Goal: Task Accomplishment & Management: Complete application form

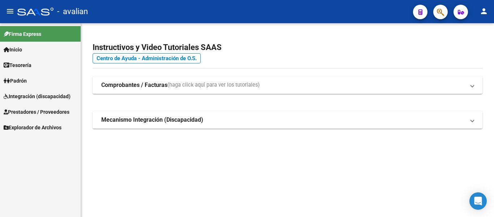
drag, startPoint x: 0, startPoint y: 0, endPoint x: 22, endPoint y: 93, distance: 95.9
click at [22, 93] on span "Integración (discapacidad)" at bounding box center [37, 96] width 67 height 8
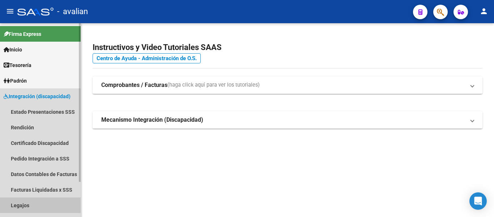
click at [23, 203] on link "Legajos" at bounding box center [40, 205] width 81 height 16
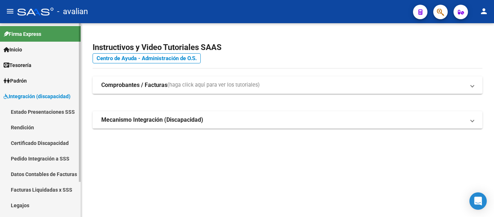
scroll to position [36, 0]
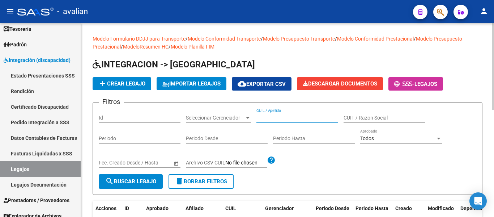
click at [268, 118] on input "CUIL / Apellido" at bounding box center [298, 118] width 82 height 6
paste input "20563616084"
type input "20563616084"
click at [131, 185] on span "search Buscar Legajo" at bounding box center [130, 181] width 51 height 7
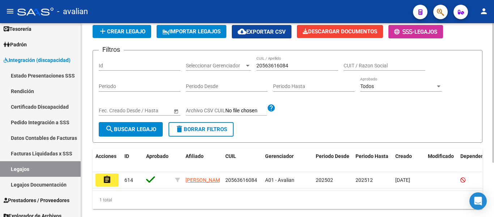
scroll to position [72, 0]
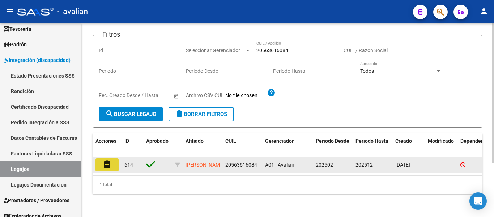
click at [110, 160] on mat-icon "assignment" at bounding box center [107, 164] width 9 height 9
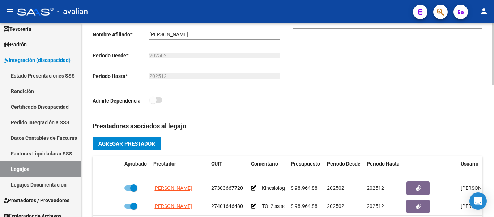
scroll to position [181, 0]
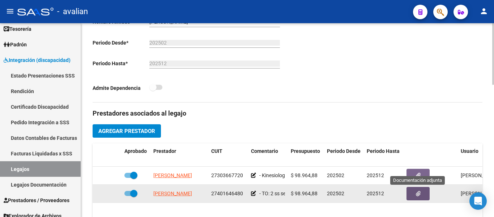
click at [423, 195] on button "button" at bounding box center [418, 193] width 23 height 13
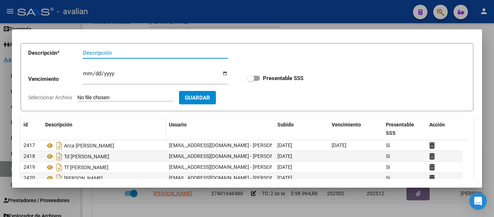
scroll to position [18, 0]
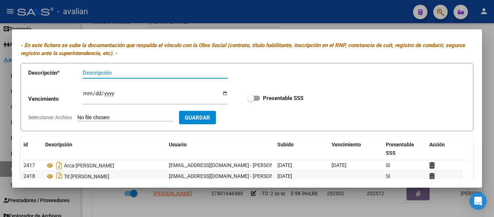
click at [107, 71] on input "Descripción" at bounding box center [155, 72] width 145 height 7
type input "RNP"
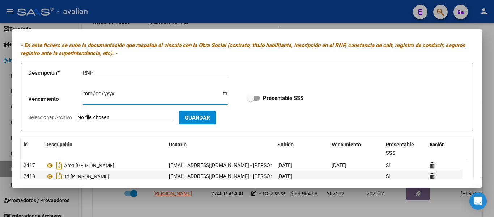
click at [84, 92] on input "Ingresar vencimiento" at bounding box center [155, 96] width 145 height 12
drag, startPoint x: 88, startPoint y: 93, endPoint x: 92, endPoint y: 94, distance: 3.8
click at [88, 93] on input "Ingresar vencimiento" at bounding box center [155, 96] width 145 height 12
type input "[DATE]"
click at [167, 115] on input "Seleccionar Archivo" at bounding box center [125, 117] width 96 height 7
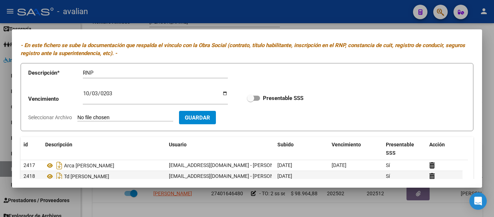
type input "C:\fakepath\432296.pdf"
click at [252, 119] on span "Guardar" at bounding box center [239, 117] width 25 height 7
checkbox input "true"
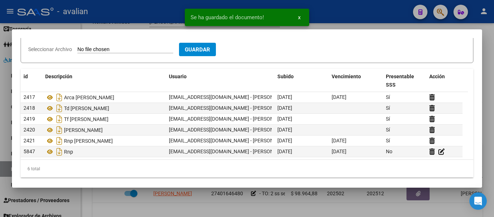
scroll to position [90, 0]
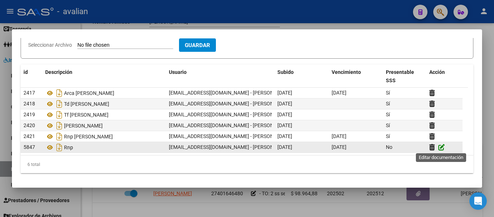
click at [442, 147] on icon at bounding box center [442, 147] width 7 height 7
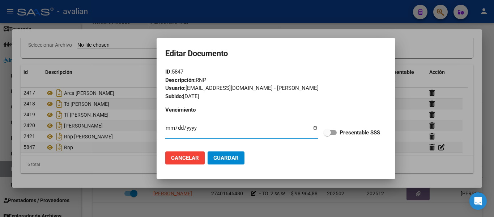
click at [338, 130] on label "Presentable SSS" at bounding box center [352, 132] width 56 height 9
click at [327, 135] on input "Presentable SSS" at bounding box center [327, 135] width 0 height 0
checkbox input "true"
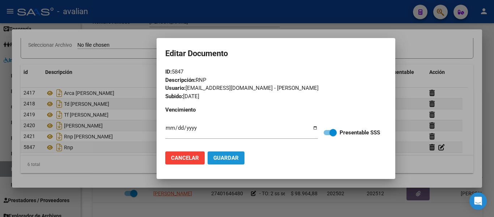
click at [225, 157] on span "Guardar" at bounding box center [225, 158] width 25 height 7
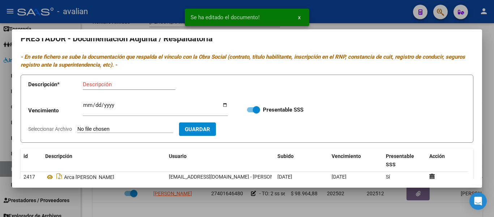
scroll to position [0, 0]
